Goal: Task Accomplishment & Management: Manage account settings

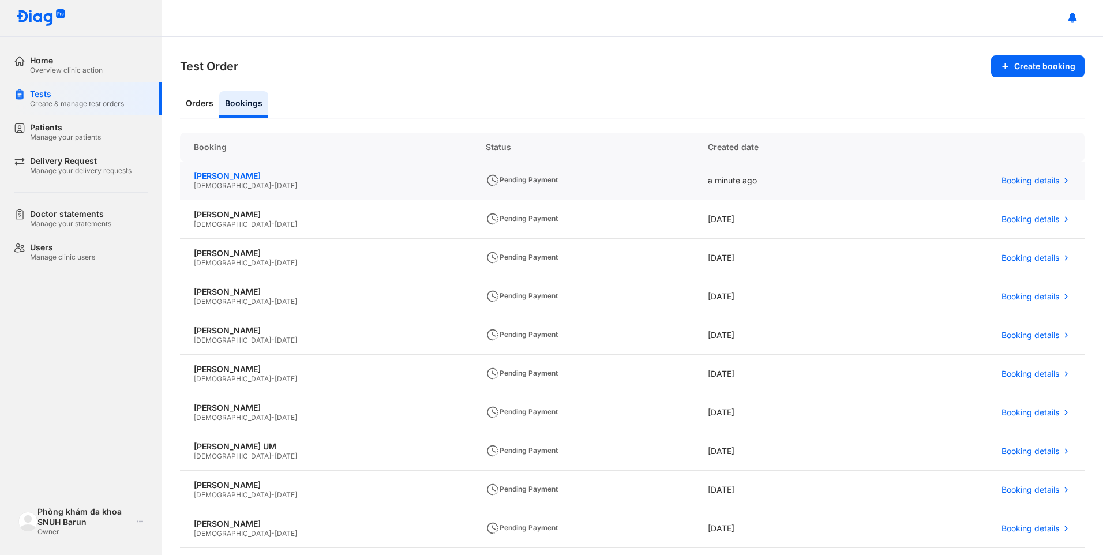
click at [214, 173] on div "[PERSON_NAME]" at bounding box center [326, 176] width 264 height 10
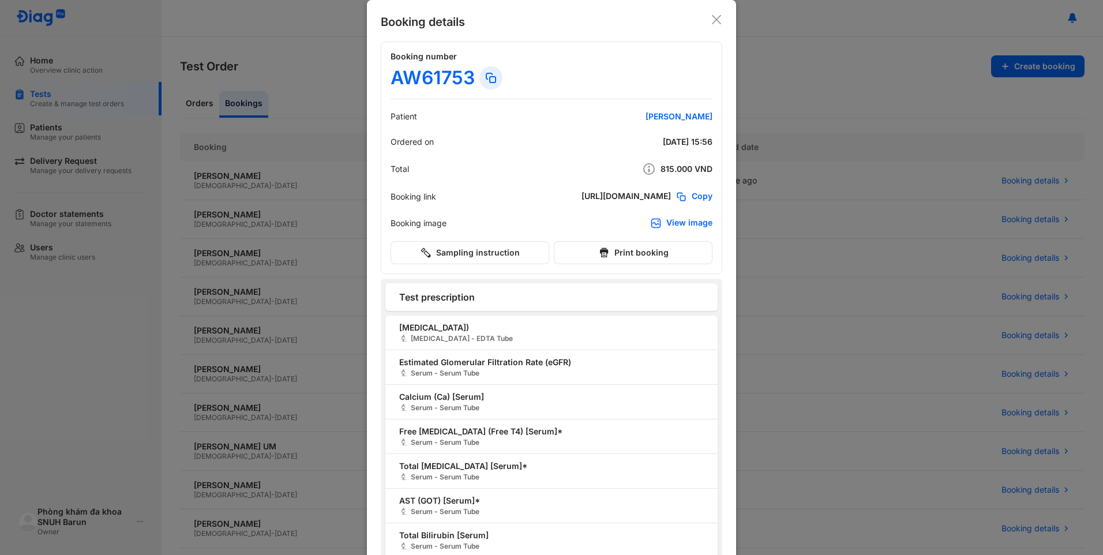
click at [716, 18] on icon at bounding box center [717, 20] width 12 height 12
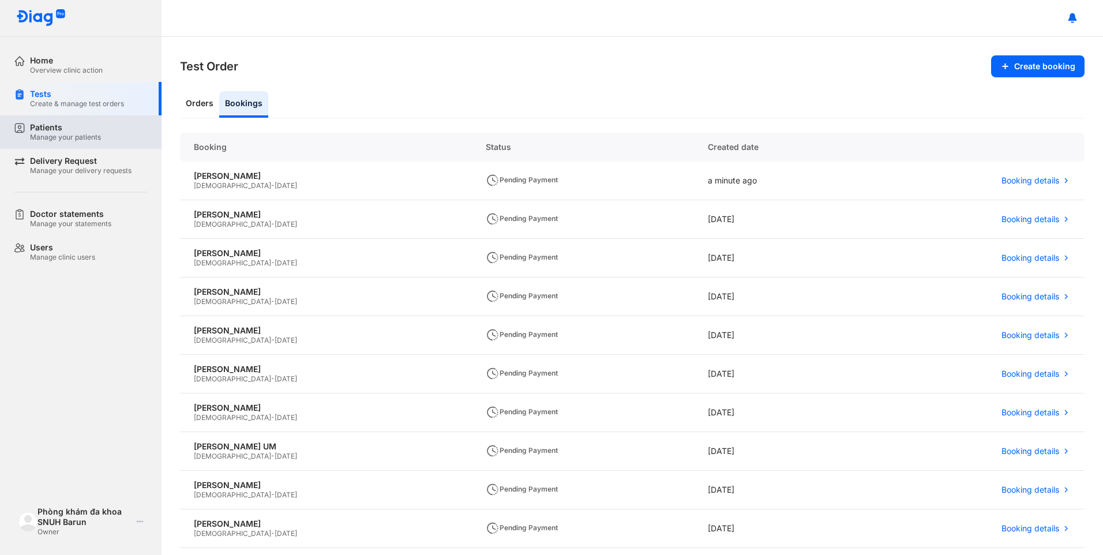
click at [40, 137] on div "Manage your patients" at bounding box center [65, 137] width 71 height 9
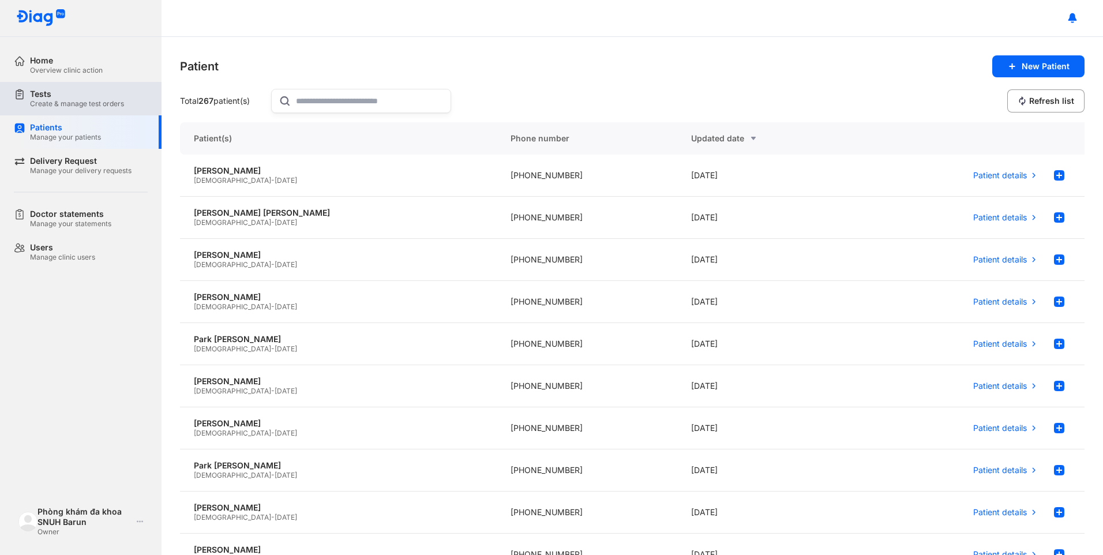
click at [91, 107] on div "Create & manage test orders" at bounding box center [77, 103] width 94 height 9
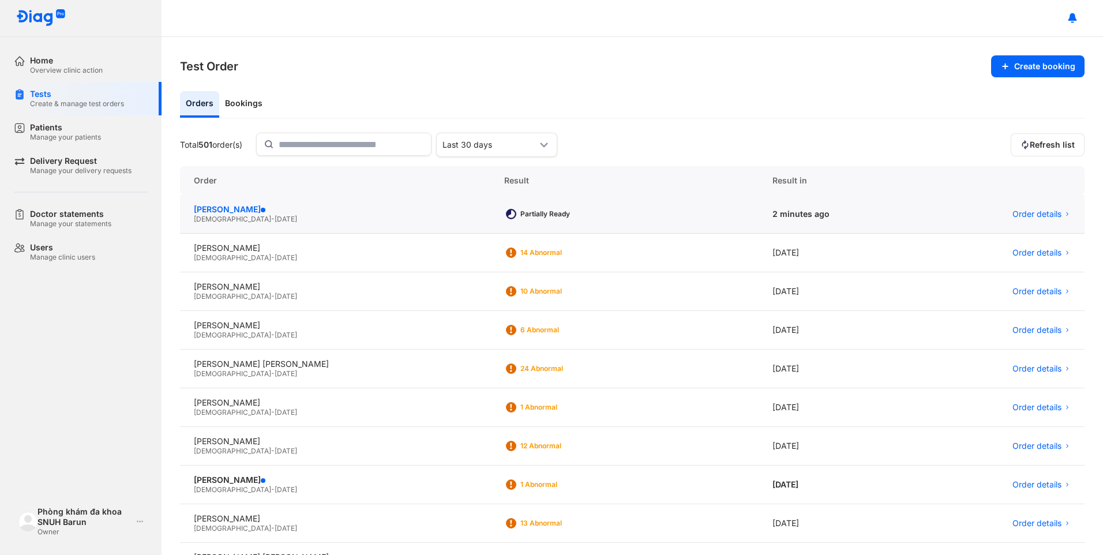
click at [235, 204] on div "[PERSON_NAME]" at bounding box center [335, 209] width 283 height 10
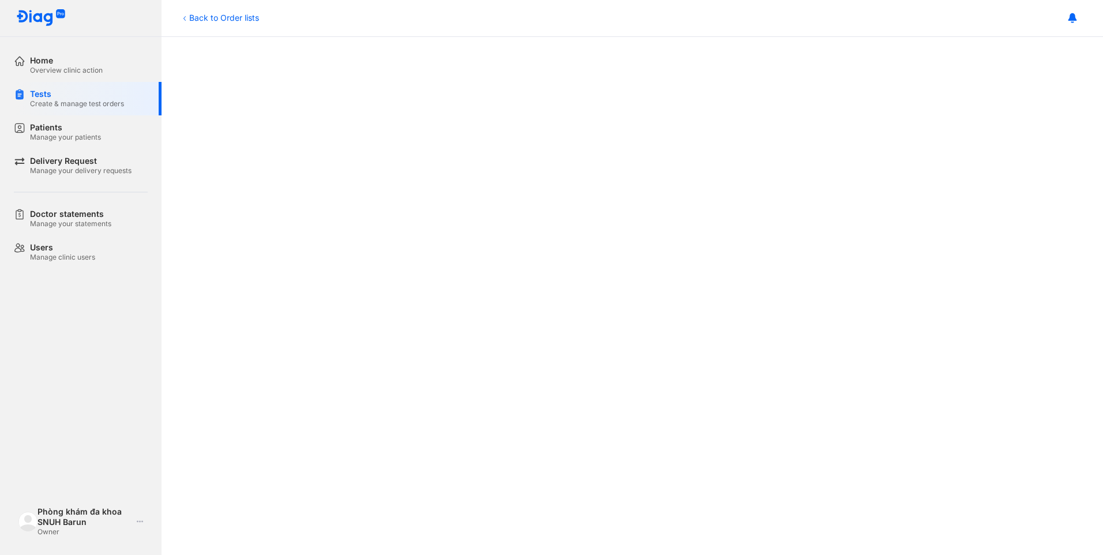
scroll to position [231, 0]
click at [54, 133] on div "Manage your patients" at bounding box center [65, 137] width 71 height 9
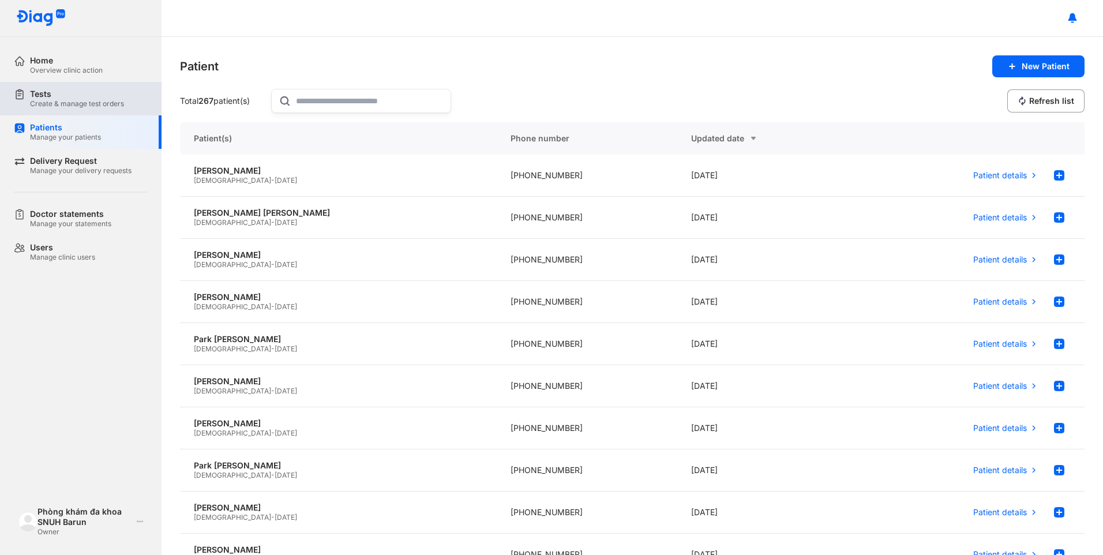
click at [70, 104] on div "Create & manage test orders" at bounding box center [77, 103] width 94 height 9
